Goal: Task Accomplishment & Management: Use online tool/utility

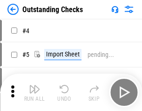
click at [35, 92] on img "button" at bounding box center [34, 88] width 11 height 11
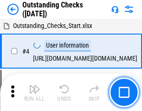
scroll to position [39, 0]
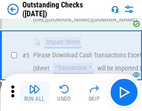
click at [35, 92] on img "button" at bounding box center [34, 88] width 11 height 11
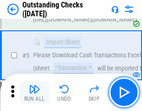
scroll to position [97, 0]
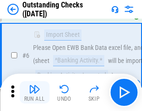
click at [35, 92] on img "button" at bounding box center [34, 88] width 11 height 11
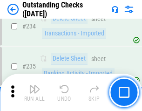
scroll to position [2832, 0]
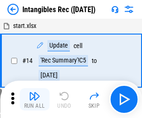
click at [35, 99] on img "button" at bounding box center [34, 95] width 11 height 11
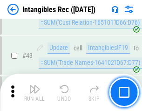
scroll to position [363, 0]
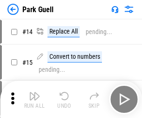
click at [35, 92] on img "button" at bounding box center [34, 95] width 11 height 11
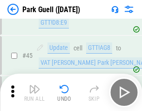
scroll to position [1166, 0]
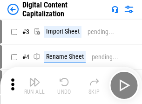
click at [35, 78] on img "button" at bounding box center [34, 81] width 11 height 11
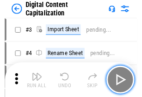
scroll to position [27, 0]
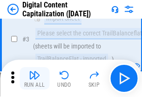
click at [35, 78] on img "button" at bounding box center [34, 74] width 11 height 11
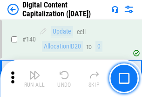
scroll to position [989, 0]
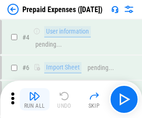
click at [35, 92] on img "button" at bounding box center [34, 95] width 11 height 11
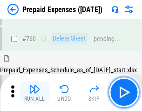
scroll to position [2585, 0]
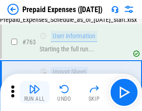
click at [35, 92] on img "button" at bounding box center [34, 88] width 11 height 11
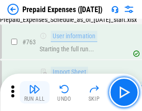
scroll to position [2640, 0]
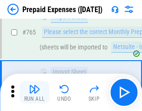
click at [35, 92] on img "button" at bounding box center [34, 88] width 11 height 11
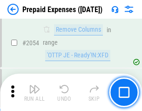
scroll to position [9747, 0]
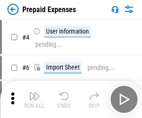
click at [35, 99] on img "button" at bounding box center [34, 95] width 11 height 11
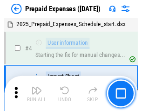
scroll to position [41, 0]
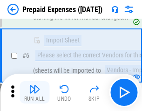
click at [35, 92] on img "button" at bounding box center [34, 88] width 11 height 11
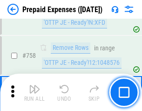
scroll to position [3323, 0]
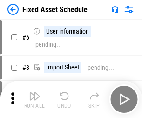
click at [35, 99] on img "button" at bounding box center [34, 95] width 11 height 11
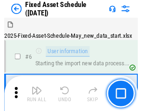
scroll to position [50, 0]
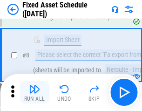
click at [35, 92] on img "button" at bounding box center [34, 88] width 11 height 11
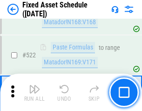
scroll to position [3241, 0]
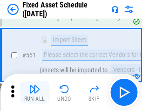
click at [35, 92] on img "button" at bounding box center [34, 88] width 11 height 11
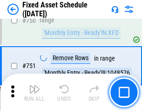
scroll to position [4546, 0]
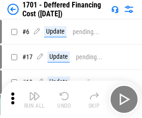
click at [35, 99] on img "button" at bounding box center [34, 95] width 11 height 11
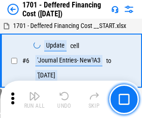
scroll to position [112, 0]
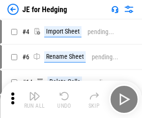
click at [35, 92] on img "button" at bounding box center [34, 95] width 11 height 11
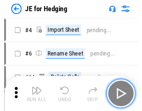
scroll to position [1, 0]
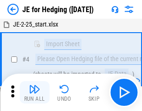
click at [35, 92] on img "button" at bounding box center [34, 88] width 11 height 11
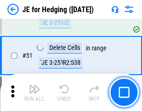
scroll to position [604, 0]
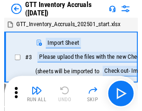
scroll to position [1, 0]
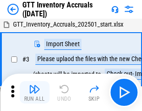
click at [35, 92] on img "button" at bounding box center [34, 88] width 11 height 11
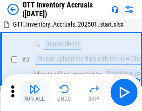
click at [35, 92] on img "button" at bounding box center [34, 88] width 11 height 11
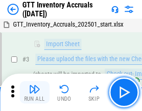
scroll to position [60, 0]
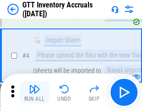
click at [35, 92] on img "button" at bounding box center [34, 88] width 11 height 11
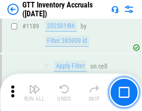
scroll to position [7615, 0]
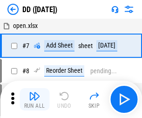
click at [35, 99] on img "button" at bounding box center [34, 95] width 11 height 11
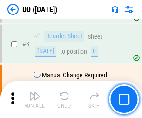
scroll to position [90, 0]
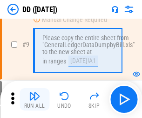
click at [35, 99] on img "button" at bounding box center [34, 95] width 11 height 11
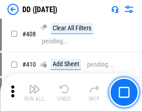
scroll to position [4172, 0]
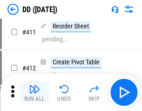
click at [35, 92] on img "button" at bounding box center [34, 88] width 11 height 11
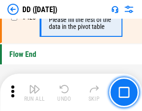
scroll to position [4463, 0]
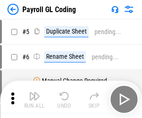
click at [35, 99] on img "button" at bounding box center [34, 95] width 11 height 11
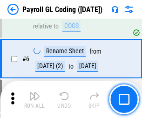
scroll to position [112, 0]
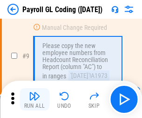
click at [35, 99] on img "button" at bounding box center [34, 95] width 11 height 11
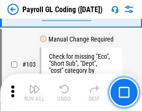
scroll to position [2188, 0]
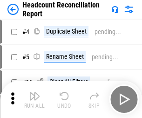
click at [35, 99] on img "button" at bounding box center [34, 95] width 11 height 11
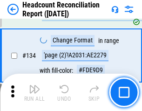
scroll to position [1121, 0]
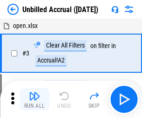
click at [35, 99] on img "button" at bounding box center [34, 95] width 11 height 11
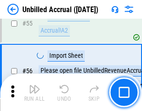
scroll to position [974, 0]
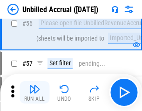
click at [35, 92] on img "button" at bounding box center [34, 88] width 11 height 11
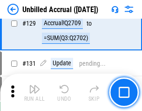
scroll to position [2778, 0]
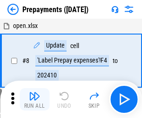
click at [35, 99] on img "button" at bounding box center [34, 95] width 11 height 11
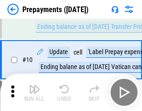
scroll to position [58, 0]
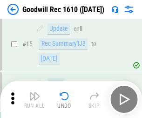
scroll to position [159, 0]
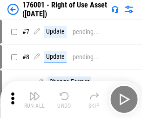
click at [35, 99] on img "button" at bounding box center [34, 95] width 11 height 11
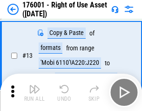
scroll to position [60, 0]
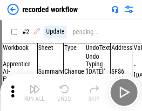
click at [35, 92] on img "button" at bounding box center [34, 88] width 11 height 11
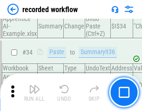
scroll to position [2915, 0]
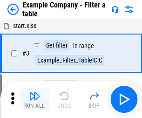
click at [35, 99] on img "button" at bounding box center [34, 95] width 11 height 11
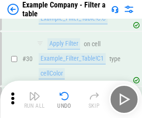
scroll to position [853, 0]
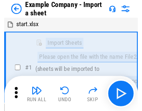
scroll to position [14, 0]
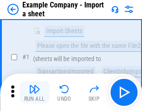
click at [35, 92] on img "button" at bounding box center [34, 88] width 11 height 11
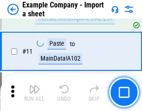
scroll to position [206, 0]
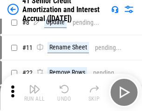
click at [35, 92] on img "button" at bounding box center [34, 88] width 11 height 11
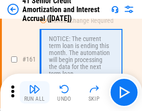
click at [35, 92] on img "button" at bounding box center [34, 88] width 11 height 11
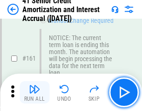
scroll to position [997, 0]
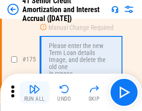
click at [35, 92] on img "button" at bounding box center [34, 88] width 11 height 11
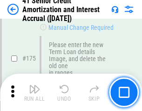
scroll to position [1092, 0]
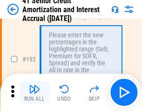
click at [35, 92] on img "button" at bounding box center [34, 88] width 11 height 11
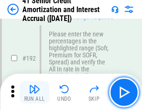
scroll to position [1190, 0]
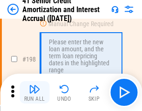
click at [35, 92] on img "button" at bounding box center [34, 88] width 11 height 11
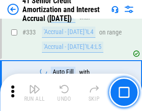
scroll to position [2382, 0]
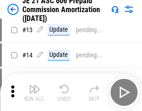
click at [35, 92] on img "button" at bounding box center [34, 88] width 11 height 11
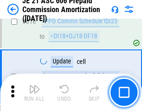
scroll to position [1741, 0]
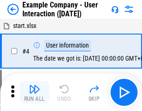
click at [35, 92] on img "button" at bounding box center [34, 88] width 11 height 11
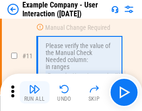
click at [35, 92] on img "button" at bounding box center [34, 88] width 11 height 11
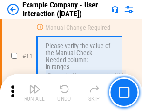
scroll to position [202, 0]
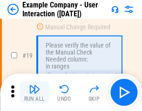
click at [35, 92] on img "button" at bounding box center [34, 88] width 11 height 11
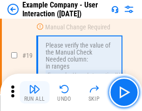
click at [35, 92] on img "button" at bounding box center [34, 88] width 11 height 11
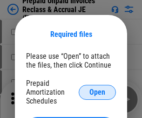
click at [97, 92] on span "Open" at bounding box center [98, 92] width 16 height 7
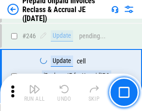
scroll to position [1259, 0]
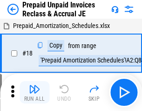
click at [35, 92] on img "button" at bounding box center [34, 88] width 11 height 11
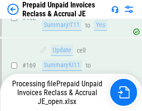
scroll to position [1211, 0]
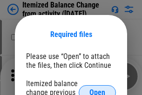
click at [97, 89] on span "Open" at bounding box center [98, 92] width 16 height 7
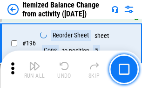
scroll to position [1795, 0]
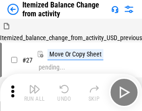
scroll to position [14, 0]
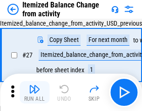
click at [35, 92] on img "button" at bounding box center [34, 88] width 11 height 11
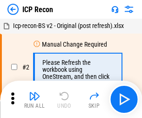
scroll to position [4, 0]
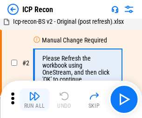
click at [35, 99] on img "button" at bounding box center [34, 95] width 11 height 11
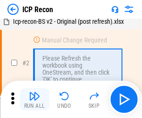
click at [35, 99] on img "button" at bounding box center [34, 95] width 11 height 11
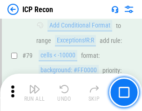
scroll to position [914, 0]
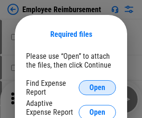
click at [97, 88] on span "Open" at bounding box center [98, 87] width 16 height 7
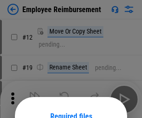
scroll to position [82, 0]
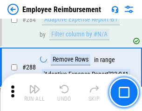
scroll to position [2535, 0]
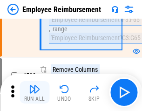
click at [35, 92] on img "button" at bounding box center [34, 88] width 11 height 11
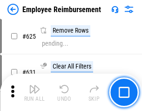
scroll to position [5583, 0]
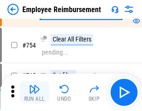
click at [35, 92] on img "button" at bounding box center [34, 88] width 11 height 11
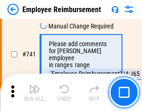
scroll to position [6542, 0]
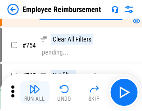
click at [35, 92] on img "button" at bounding box center [34, 88] width 11 height 11
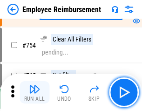
click at [35, 92] on img "button" at bounding box center [34, 88] width 11 height 11
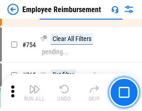
click at [35, 92] on img "button" at bounding box center [34, 88] width 11 height 11
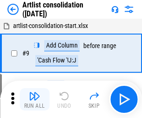
click at [35, 99] on img "button" at bounding box center [34, 95] width 11 height 11
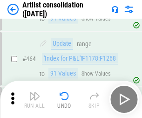
scroll to position [4083, 0]
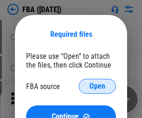
click at [97, 86] on span "Open" at bounding box center [98, 86] width 16 height 7
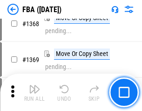
scroll to position [10014, 0]
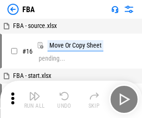
scroll to position [9, 0]
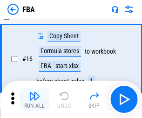
click at [35, 99] on img "button" at bounding box center [34, 95] width 11 height 11
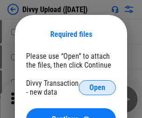
click at [97, 88] on span "Open" at bounding box center [98, 87] width 16 height 7
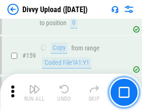
scroll to position [966, 0]
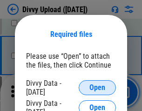
click at [97, 88] on span "Open" at bounding box center [98, 87] width 16 height 7
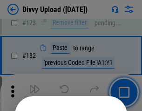
scroll to position [1047, 0]
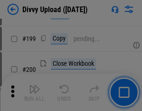
scroll to position [1356, 0]
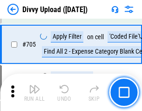
scroll to position [6379, 0]
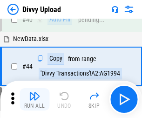
click at [35, 99] on img "button" at bounding box center [34, 95] width 11 height 11
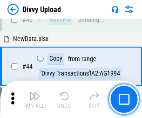
scroll to position [103, 0]
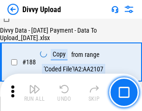
scroll to position [1098, 0]
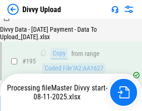
scroll to position [1303, 0]
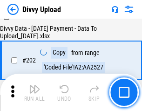
scroll to position [1509, 0]
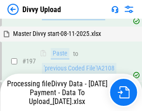
scroll to position [1455, 0]
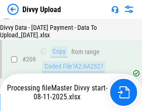
scroll to position [1714, 0]
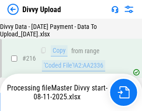
scroll to position [1928, 0]
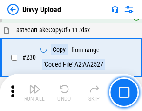
scroll to position [2314, 0]
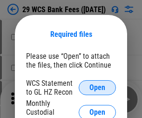
click at [97, 88] on span "Open" at bounding box center [98, 87] width 16 height 7
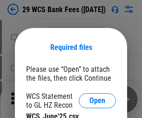
scroll to position [13, 0]
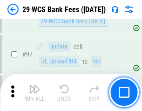
scroll to position [909, 0]
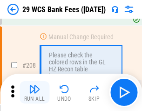
click at [35, 92] on img "button" at bounding box center [34, 88] width 11 height 11
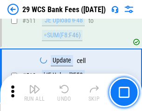
scroll to position [4692, 0]
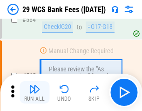
click at [35, 92] on img "button" at bounding box center [34, 88] width 11 height 11
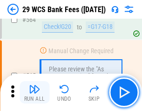
scroll to position [5043, 0]
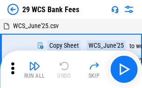
scroll to position [17, 0]
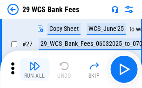
click at [35, 69] on img "button" at bounding box center [34, 65] width 11 height 11
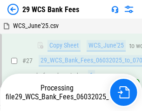
scroll to position [186, 0]
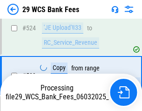
scroll to position [4978, 0]
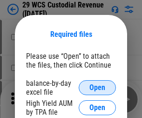
click at [97, 88] on span "Open" at bounding box center [98, 87] width 16 height 7
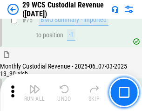
scroll to position [974, 0]
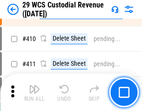
click at [35, 92] on img "button" at bounding box center [34, 88] width 11 height 11
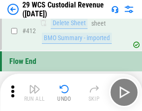
scroll to position [4453, 0]
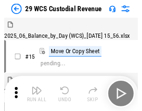
scroll to position [22, 0]
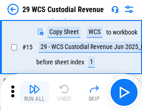
click at [35, 92] on img "button" at bounding box center [34, 88] width 11 height 11
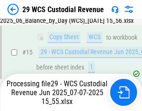
scroll to position [211, 0]
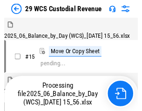
scroll to position [22, 0]
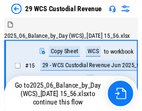
scroll to position [17, 0]
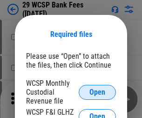
click at [97, 92] on span "Open" at bounding box center [98, 92] width 16 height 7
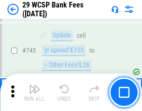
scroll to position [4699, 0]
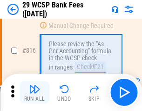
click at [35, 92] on img "button" at bounding box center [34, 88] width 11 height 11
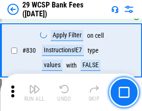
scroll to position [5916, 0]
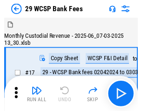
scroll to position [22, 0]
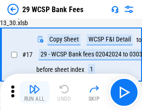
click at [35, 92] on img "button" at bounding box center [34, 88] width 11 height 11
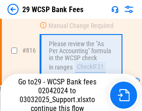
scroll to position [5686, 0]
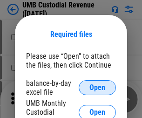
click at [97, 88] on span "Open" at bounding box center [98, 87] width 16 height 7
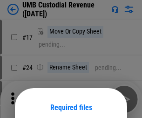
scroll to position [73, 0]
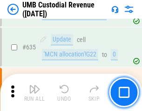
scroll to position [4880, 0]
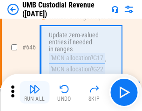
click at [35, 92] on img "button" at bounding box center [34, 88] width 11 height 11
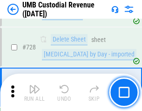
scroll to position [5752, 0]
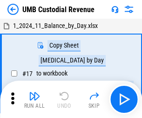
scroll to position [7, 0]
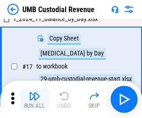
click at [35, 99] on img "button" at bounding box center [34, 95] width 11 height 11
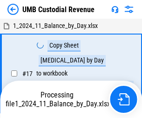
scroll to position [7, 0]
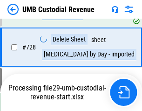
scroll to position [5731, 0]
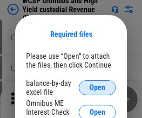
click at [97, 88] on span "Open" at bounding box center [98, 87] width 16 height 7
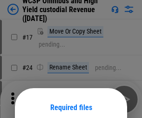
scroll to position [73, 0]
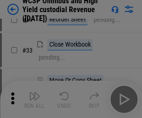
scroll to position [213, 0]
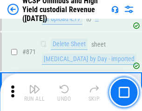
scroll to position [7892, 0]
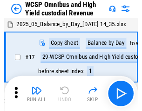
scroll to position [5, 0]
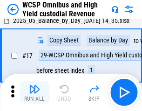
click at [35, 92] on img "button" at bounding box center [34, 88] width 11 height 11
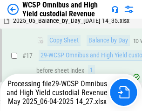
scroll to position [194, 0]
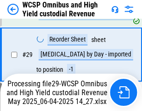
scroll to position [194, 0]
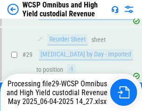
scroll to position [194, 0]
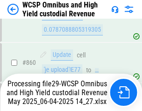
scroll to position [7871, 0]
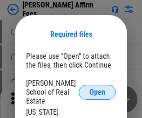
click at [97, 89] on span "Open" at bounding box center [98, 92] width 16 height 7
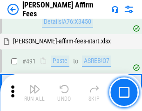
scroll to position [2536, 0]
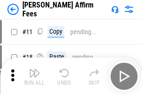
click at [35, 69] on img "button" at bounding box center [34, 72] width 11 height 11
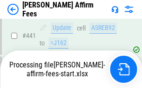
scroll to position [2446, 0]
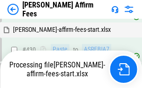
scroll to position [2460, 0]
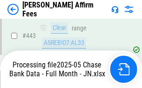
scroll to position [2460, 0]
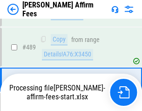
scroll to position [2434, 0]
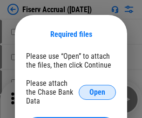
click at [97, 89] on span "Open" at bounding box center [98, 92] width 16 height 7
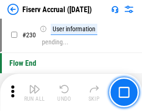
scroll to position [2955, 0]
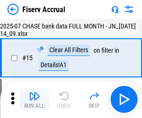
click at [35, 99] on img "button" at bounding box center [34, 95] width 11 height 11
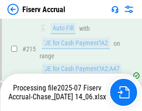
scroll to position [2888, 0]
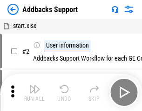
click at [35, 92] on img "button" at bounding box center [34, 88] width 11 height 11
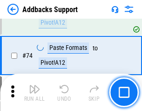
scroll to position [679, 0]
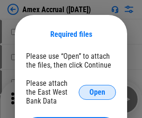
click at [97, 92] on span "Open" at bounding box center [98, 92] width 16 height 7
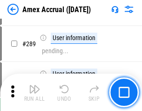
scroll to position [2553, 0]
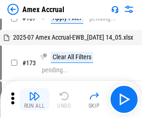
click at [35, 99] on img "button" at bounding box center [34, 95] width 11 height 11
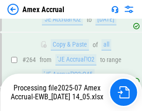
scroll to position [2718, 0]
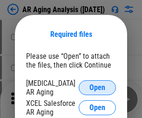
click at [97, 86] on span "Open" at bounding box center [98, 87] width 16 height 7
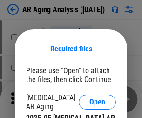
scroll to position [14, 0]
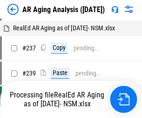
scroll to position [9, 0]
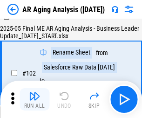
click at [35, 99] on img "button" at bounding box center [34, 95] width 11 height 11
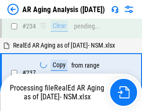
scroll to position [1445, 0]
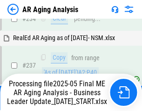
scroll to position [1435, 0]
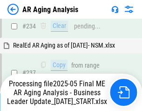
scroll to position [1435, 0]
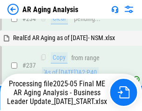
scroll to position [1435, 0]
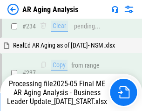
scroll to position [1435, 0]
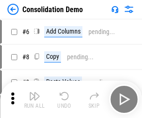
click at [35, 99] on img "button" at bounding box center [34, 95] width 11 height 11
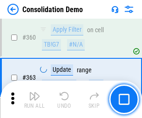
scroll to position [3125, 0]
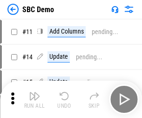
click at [35, 99] on img "button" at bounding box center [34, 95] width 11 height 11
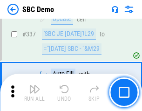
scroll to position [2453, 0]
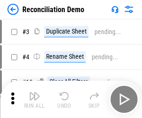
click at [35, 99] on img "button" at bounding box center [34, 95] width 11 height 11
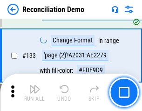
scroll to position [1107, 0]
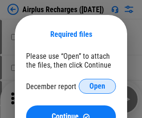
click at [97, 86] on span "Open" at bounding box center [98, 86] width 16 height 7
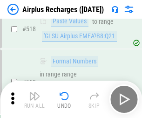
scroll to position [4013, 0]
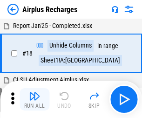
click at [35, 99] on img "button" at bounding box center [34, 95] width 11 height 11
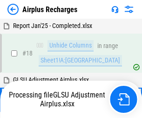
scroll to position [41, 0]
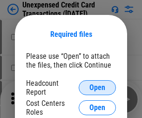
click at [97, 88] on span "Open" at bounding box center [98, 87] width 16 height 7
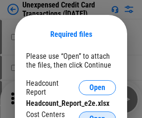
click at [97, 115] on span "Open" at bounding box center [98, 118] width 16 height 7
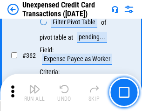
scroll to position [2398, 0]
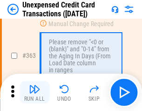
click at [35, 92] on img "button" at bounding box center [34, 88] width 11 height 11
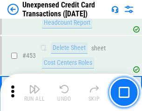
scroll to position [3180, 0]
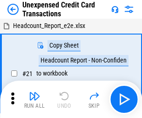
scroll to position [14, 0]
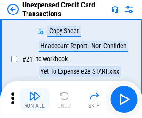
click at [35, 99] on img "button" at bounding box center [34, 95] width 11 height 11
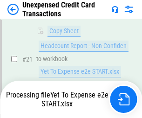
scroll to position [458, 0]
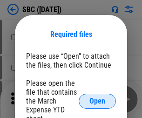
click at [97, 101] on span "Open" at bounding box center [98, 100] width 16 height 7
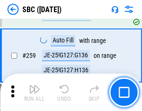
scroll to position [1822, 0]
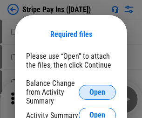
click at [97, 92] on span "Open" at bounding box center [98, 92] width 16 height 7
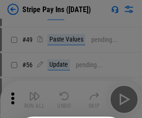
scroll to position [169, 0]
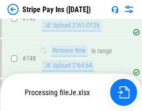
scroll to position [4834, 0]
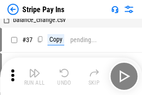
click at [35, 76] on img "button" at bounding box center [34, 72] width 11 height 11
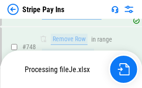
scroll to position [4814, 0]
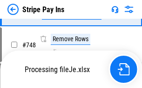
scroll to position [4814, 0]
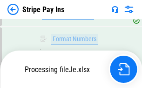
scroll to position [4814, 0]
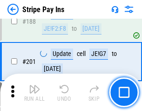
scroll to position [1328, 0]
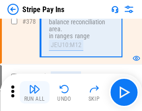
click at [35, 92] on img "button" at bounding box center [34, 88] width 11 height 11
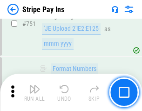
scroll to position [4802, 0]
